Goal: Task Accomplishment & Management: Manage account settings

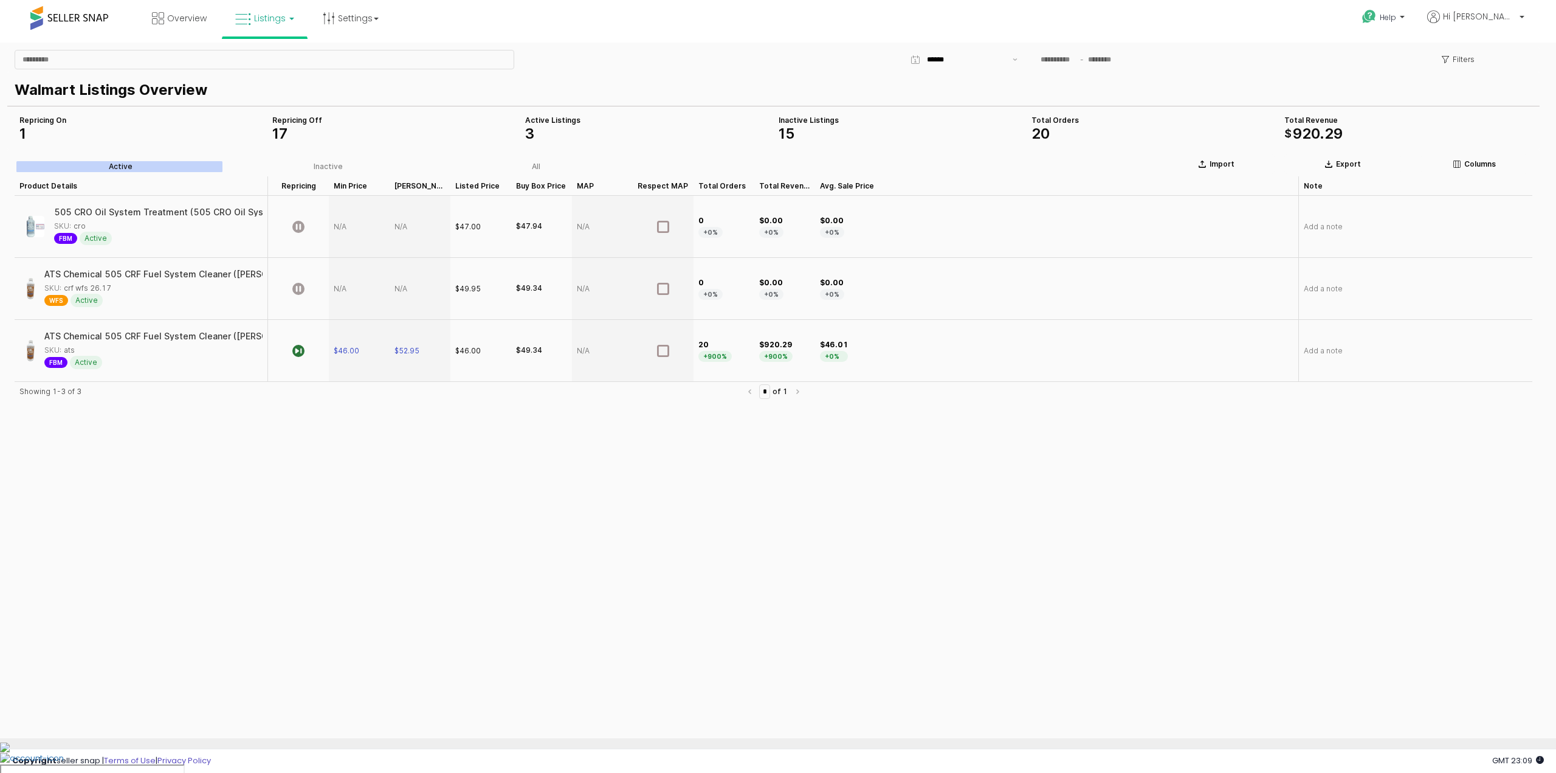
click at [345, 292] on div "App Frame" at bounding box center [359, 289] width 61 height 62
click at [338, 287] on div "App Frame" at bounding box center [359, 289] width 61 height 62
click at [296, 289] on icon "App Frame" at bounding box center [298, 289] width 12 height 12
click at [340, 292] on div "App Frame" at bounding box center [359, 289] width 61 height 62
click at [340, 286] on div "App Frame" at bounding box center [359, 289] width 61 height 62
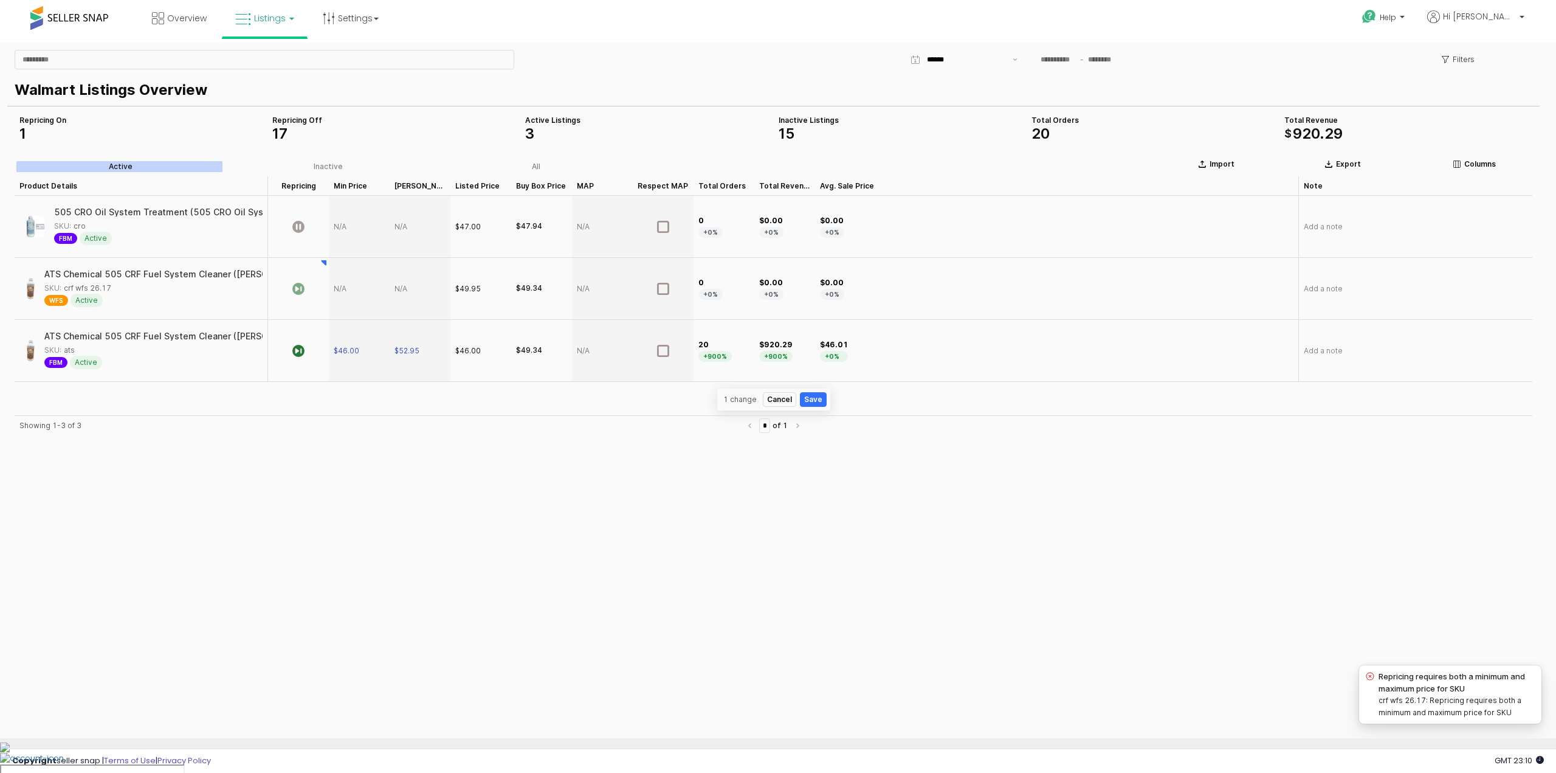
click at [340, 286] on div "App Frame" at bounding box center [359, 289] width 61 height 62
click at [349, 288] on div "App Frame" at bounding box center [359, 289] width 61 height 62
type input "**"
click at [405, 286] on section "Import Export Columns Active Inactive All Product Details Product Details Repri…" at bounding box center [773, 378] width 1533 height 457
click at [422, 291] on div "App Frame" at bounding box center [420, 289] width 61 height 62
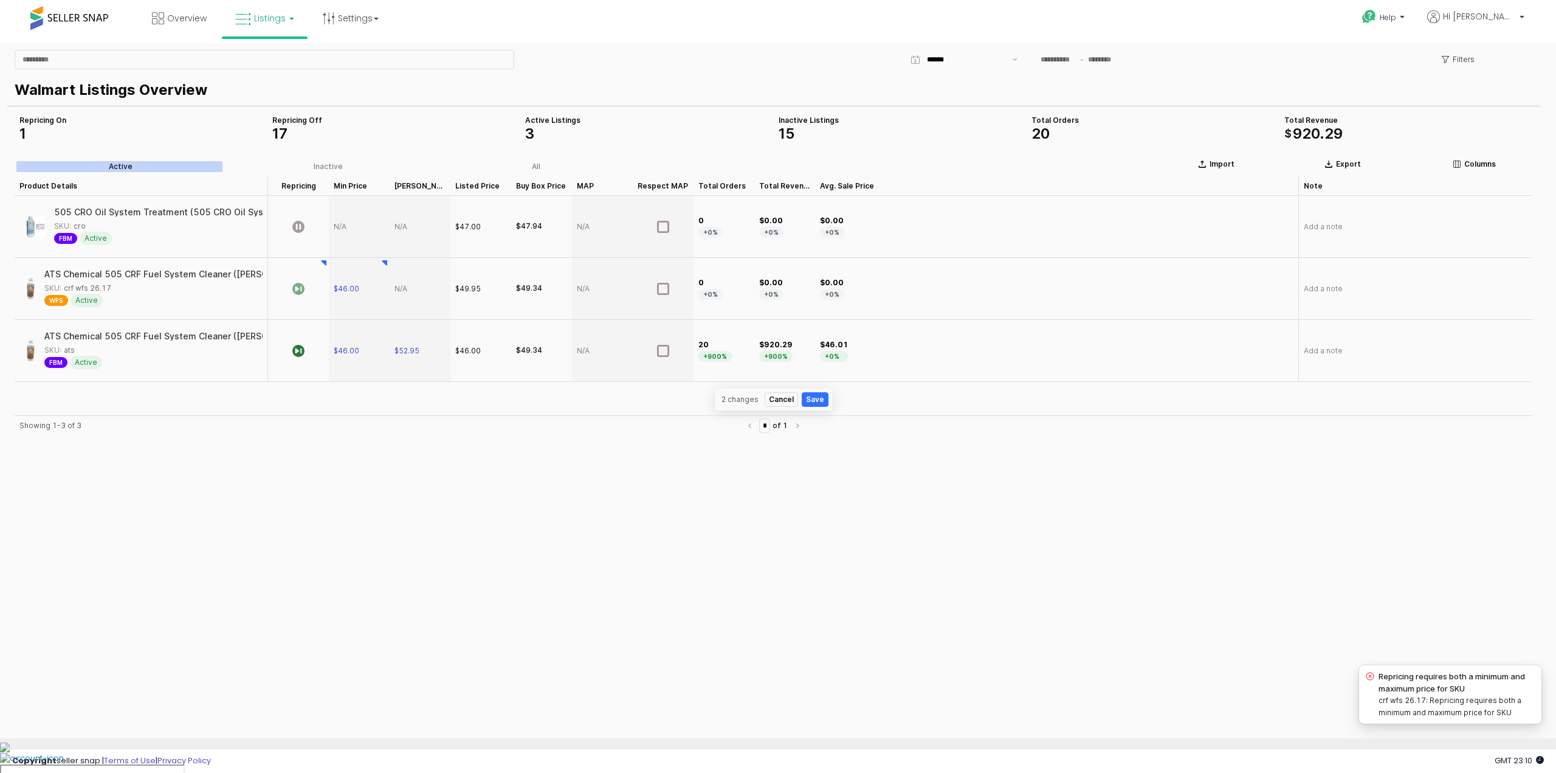
click at [408, 286] on div "App Frame" at bounding box center [420, 289] width 61 height 62
type input "*****"
click at [820, 401] on button "Save" at bounding box center [815, 399] width 27 height 15
click at [339, 224] on div "App Frame" at bounding box center [359, 227] width 61 height 62
click at [300, 226] on icon "App Frame" at bounding box center [298, 227] width 12 height 12
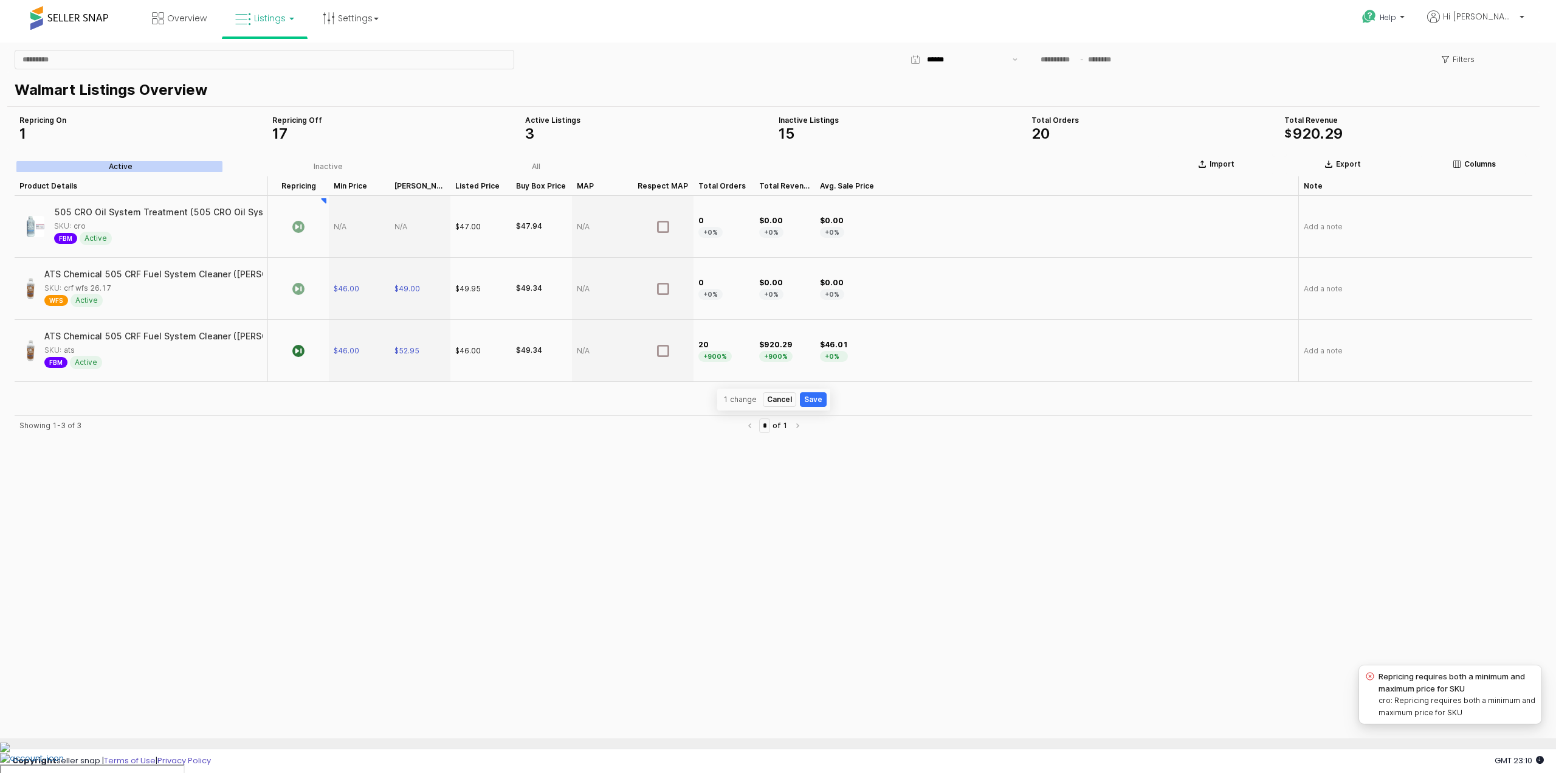
click at [347, 225] on div "App Frame" at bounding box center [359, 227] width 61 height 62
type input "*****"
click at [822, 398] on button "Save" at bounding box center [813, 399] width 27 height 15
click at [402, 230] on div "App Frame" at bounding box center [420, 227] width 61 height 62
type input "*****"
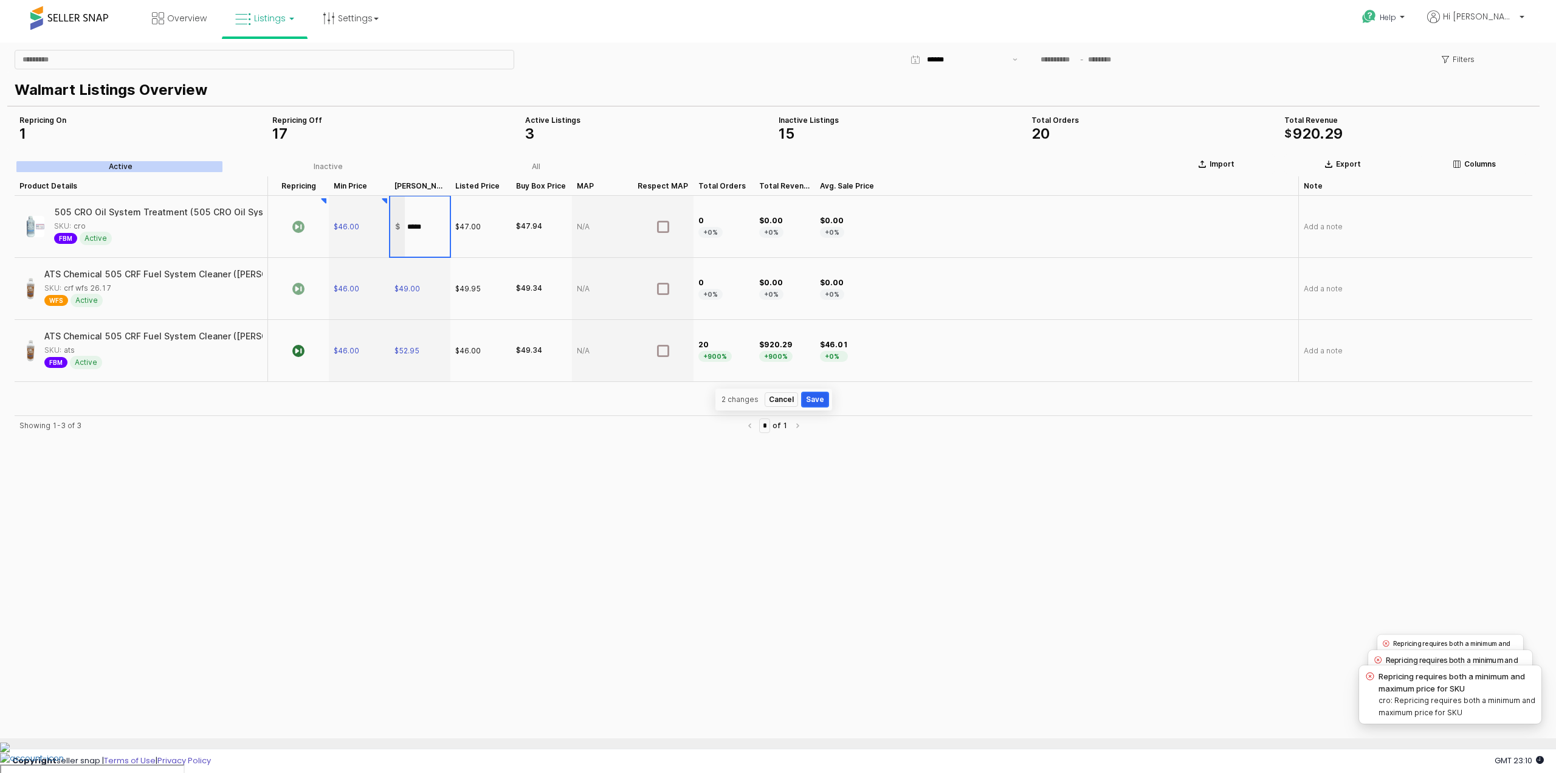
click at [810, 398] on button "Save" at bounding box center [815, 399] width 27 height 15
